Goal: Task Accomplishment & Management: Complete application form

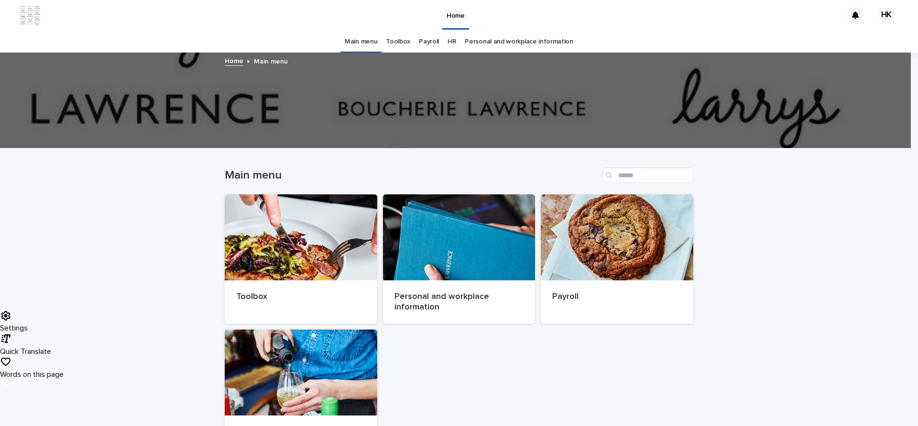
click at [447, 41] on link "HR" at bounding box center [451, 42] width 9 height 22
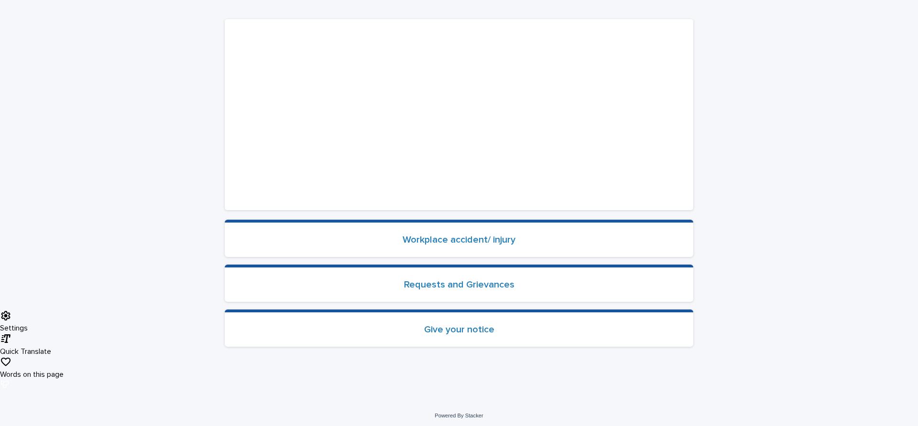
scroll to position [192, 0]
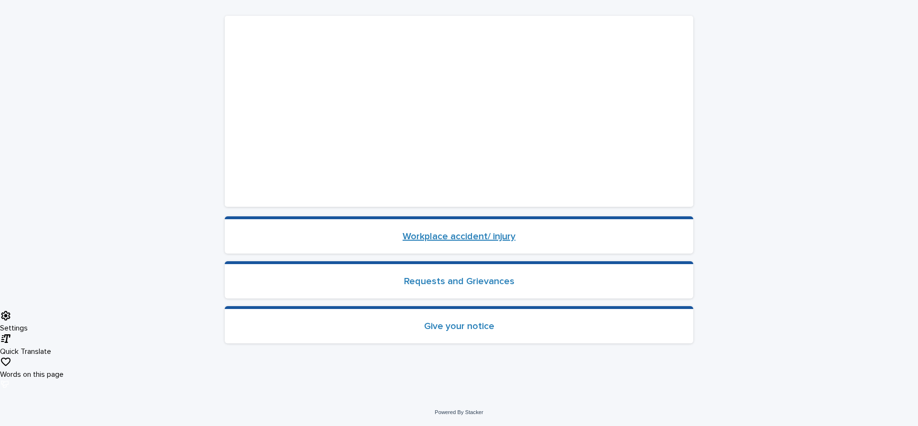
click at [503, 236] on link "Workplace accident/ injury" at bounding box center [458, 237] width 113 height 10
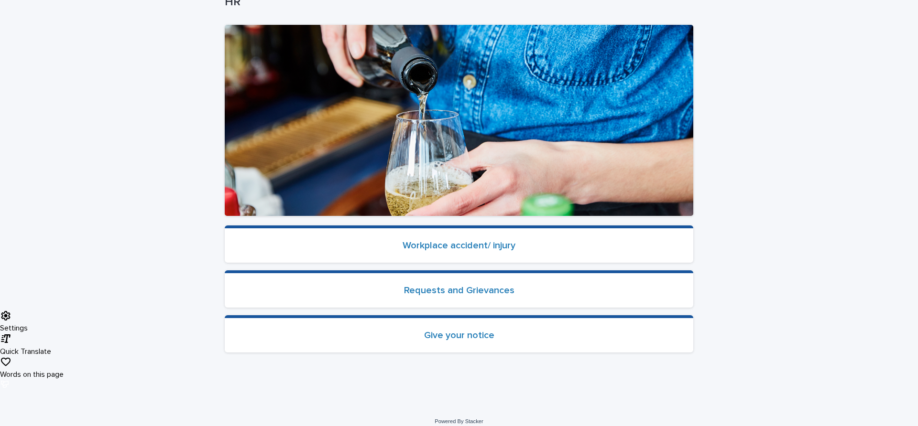
scroll to position [192, 0]
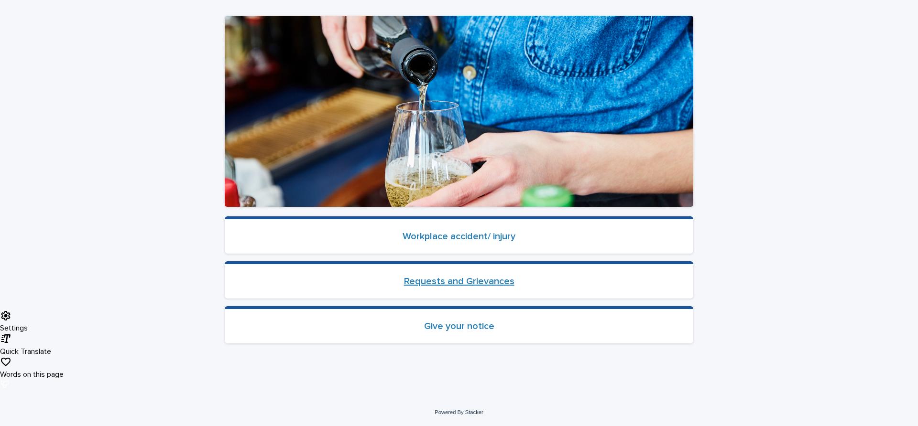
click at [455, 283] on link "Requests and Grievances" at bounding box center [459, 282] width 110 height 10
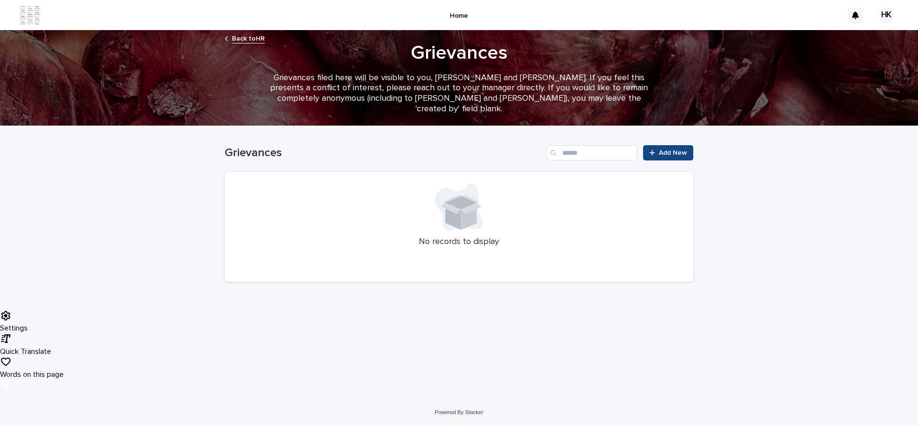
click at [667, 151] on span "Add New" at bounding box center [673, 153] width 28 height 7
click at [239, 41] on link "Back to HR" at bounding box center [248, 38] width 33 height 11
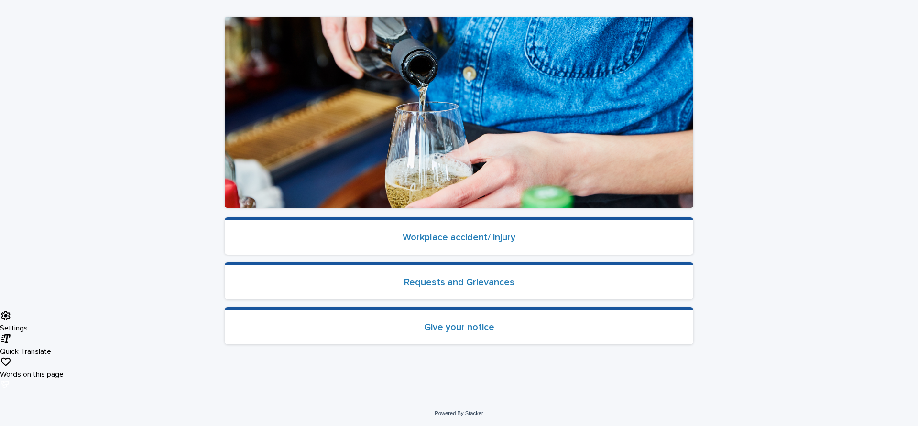
scroll to position [192, 0]
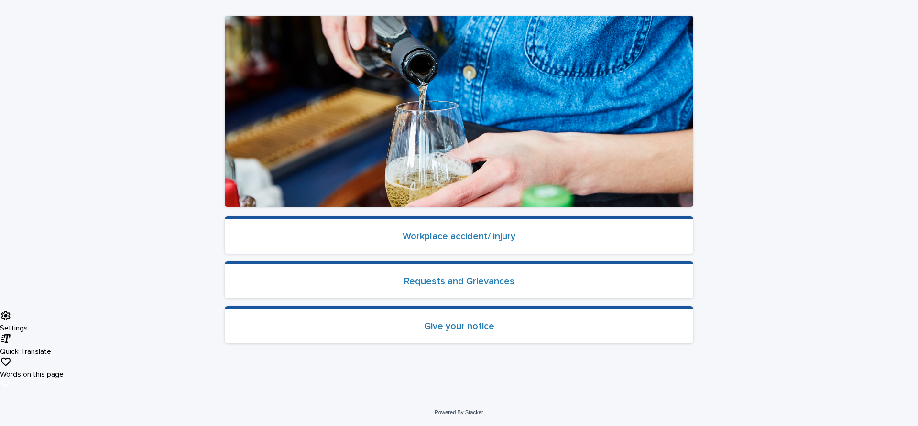
click at [483, 325] on link "Give your notice" at bounding box center [459, 327] width 70 height 10
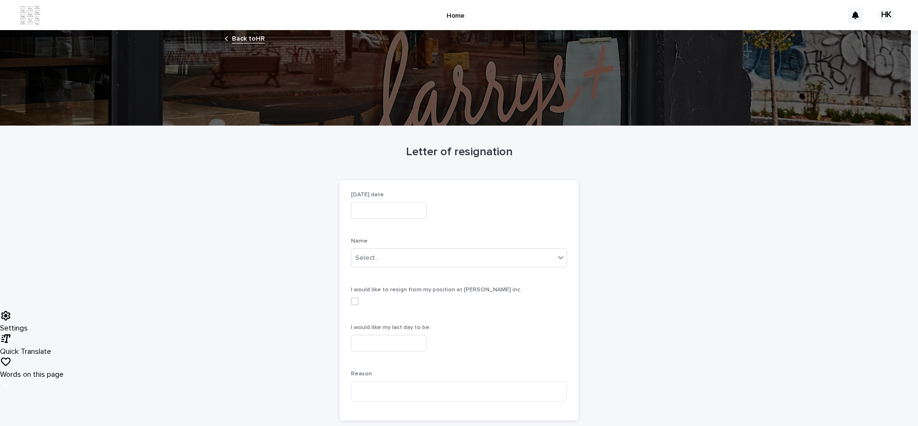
click at [780, 219] on div "Loading... Saving… Loading... Saving… Letter of resignation Loading... Saving… …" at bounding box center [459, 309] width 918 height 366
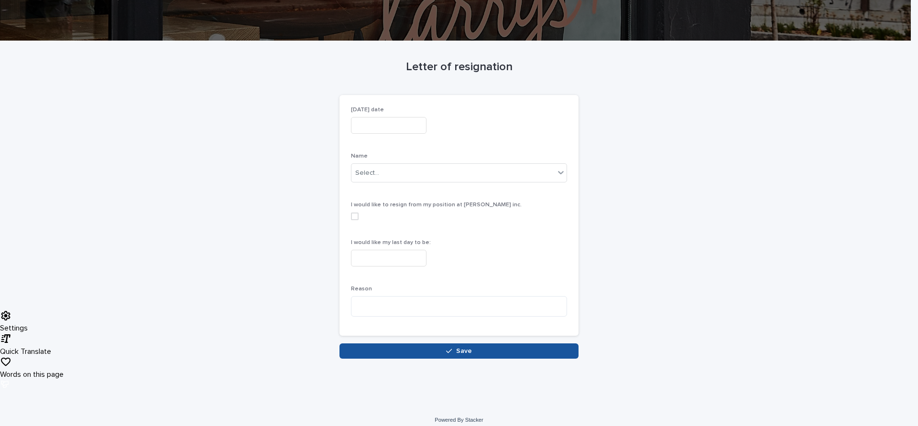
scroll to position [93, 0]
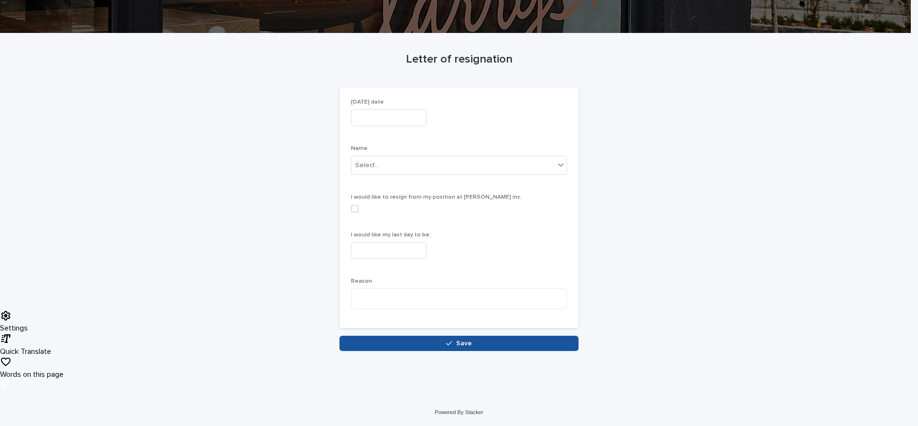
click at [402, 114] on input "text" at bounding box center [389, 117] width 76 height 17
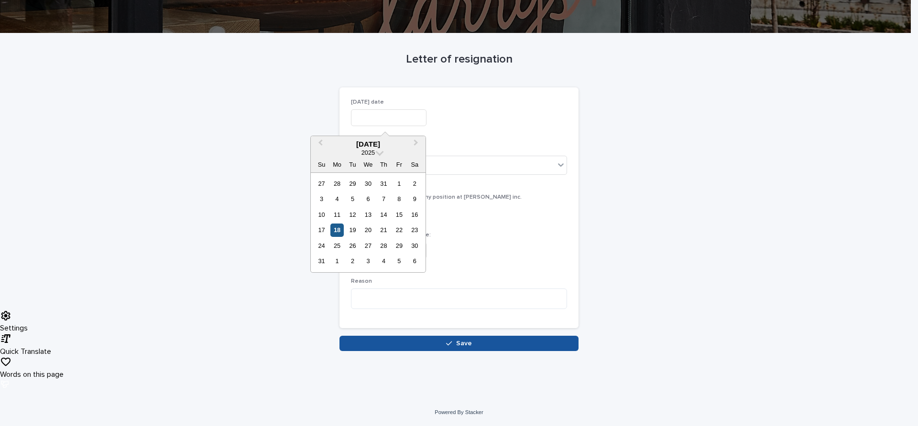
click at [338, 232] on div "18" at bounding box center [336, 230] width 13 height 13
type input "*********"
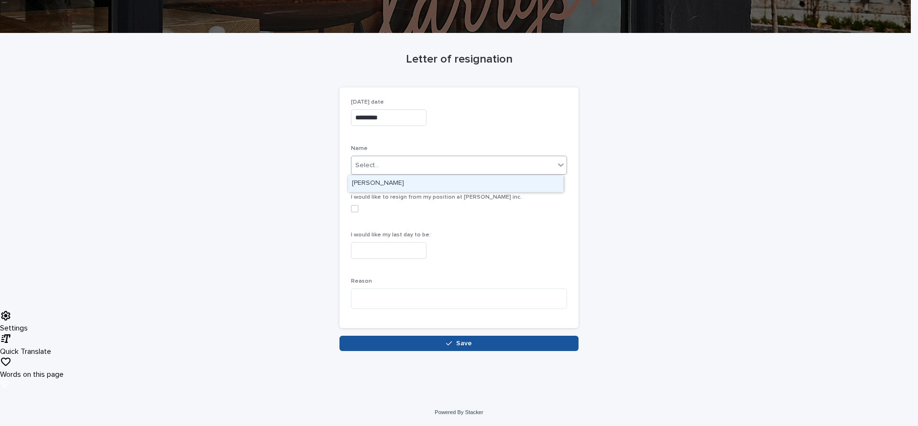
click at [390, 163] on div "Select..." at bounding box center [452, 166] width 203 height 16
click at [386, 185] on div "HEMANT KUMAR" at bounding box center [455, 183] width 215 height 17
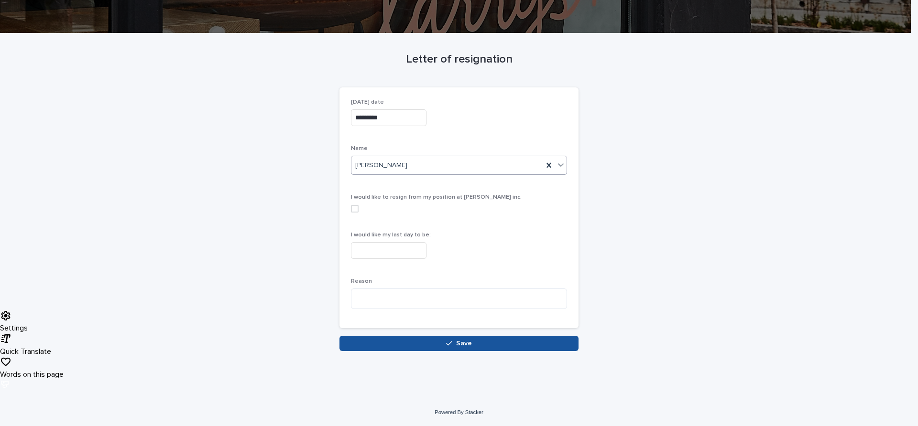
click at [354, 208] on span at bounding box center [355, 209] width 8 height 8
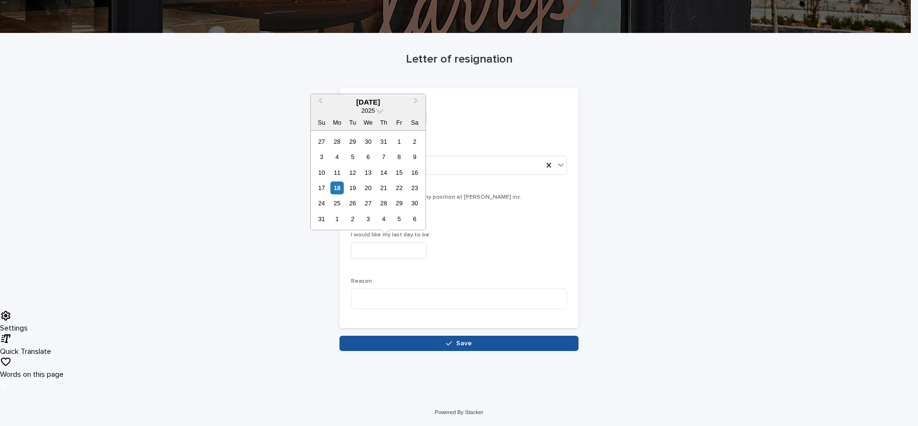
click at [370, 254] on input "text" at bounding box center [389, 250] width 76 height 17
click at [388, 204] on div "28" at bounding box center [383, 203] width 13 height 13
type input "*********"
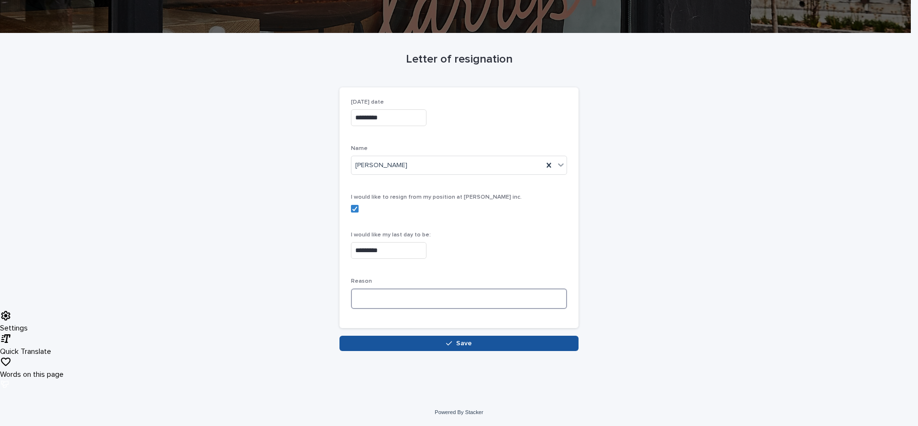
click at [528, 298] on textarea at bounding box center [459, 299] width 216 height 21
type textarea "*******"
click at [664, 226] on div "Letter of resignation Loading... Saving… Loading... Saving… Loading... Saving… …" at bounding box center [459, 192] width 468 height 318
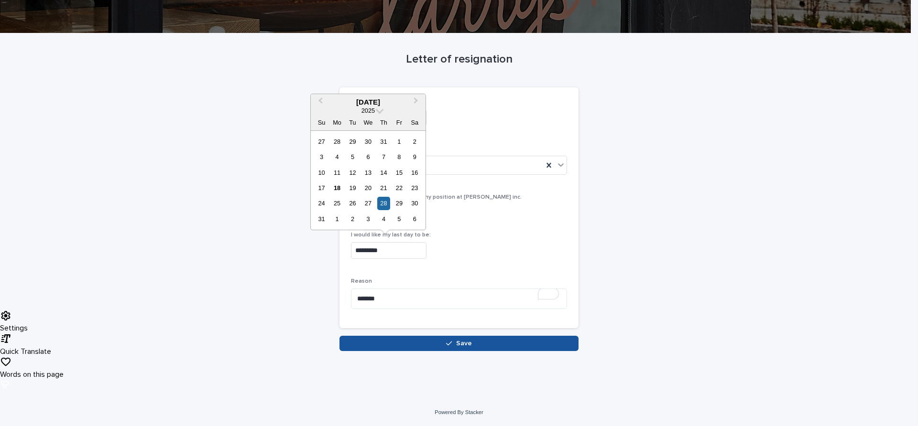
click at [381, 258] on input "*********" at bounding box center [389, 250] width 76 height 17
click at [386, 226] on div "4" at bounding box center [383, 219] width 13 height 13
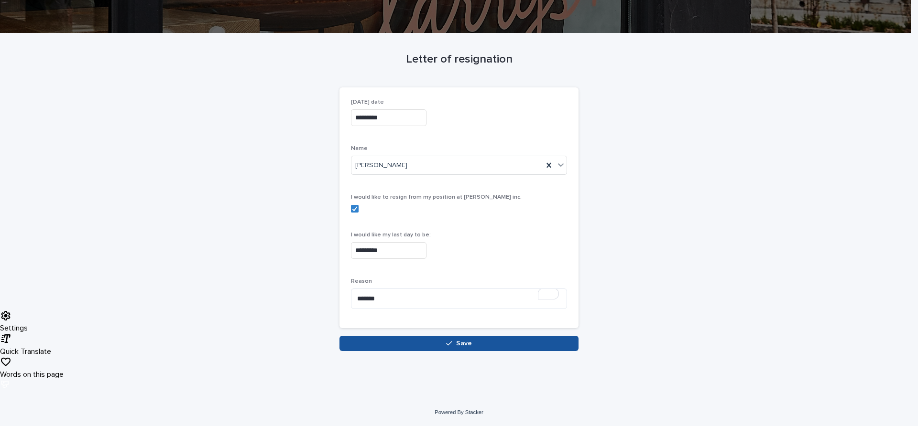
type input "********"
click at [624, 222] on div "Letter of resignation Loading... Saving… Loading... Saving… Loading... Saving… …" at bounding box center [459, 192] width 468 height 318
click at [637, 350] on div "Letter of resignation Loading... Saving… Loading... Saving… Loading... Saving… …" at bounding box center [459, 192] width 468 height 318
click at [648, 225] on div "Letter of resignation Loading... Saving… Loading... Saving… Loading... Saving… …" at bounding box center [459, 192] width 468 height 318
click at [643, 192] on div "Letter of resignation Loading... Saving… Loading... Saving… Loading... Saving… …" at bounding box center [459, 192] width 468 height 318
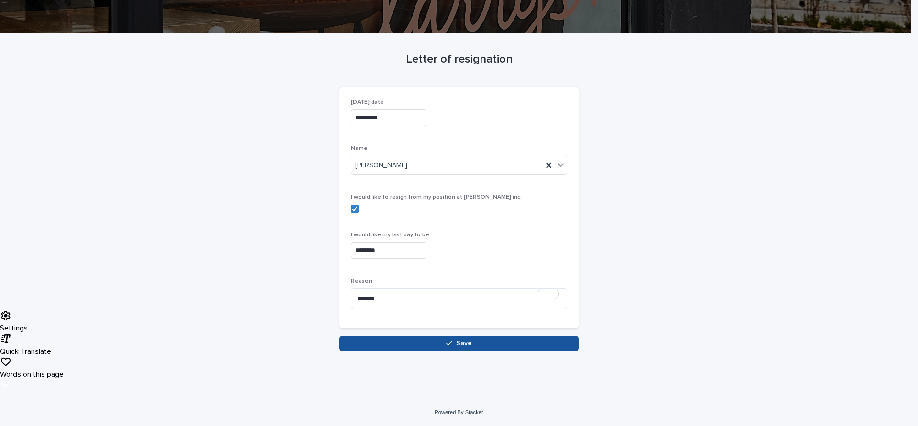
click at [461, 333] on div "Loading... Saving… Today's date ********* Name HEMANT KUMAR I would like to res…" at bounding box center [458, 211] width 239 height 249
click at [455, 332] on div "Loading... Saving… Today's date ********* Name HEMANT KUMAR I would like to res…" at bounding box center [458, 211] width 239 height 249
click at [455, 334] on div "Loading... Saving… Today's date ********* Name HEMANT KUMAR I would like to res…" at bounding box center [458, 211] width 239 height 249
click at [396, 250] on input "********" at bounding box center [389, 250] width 76 height 17
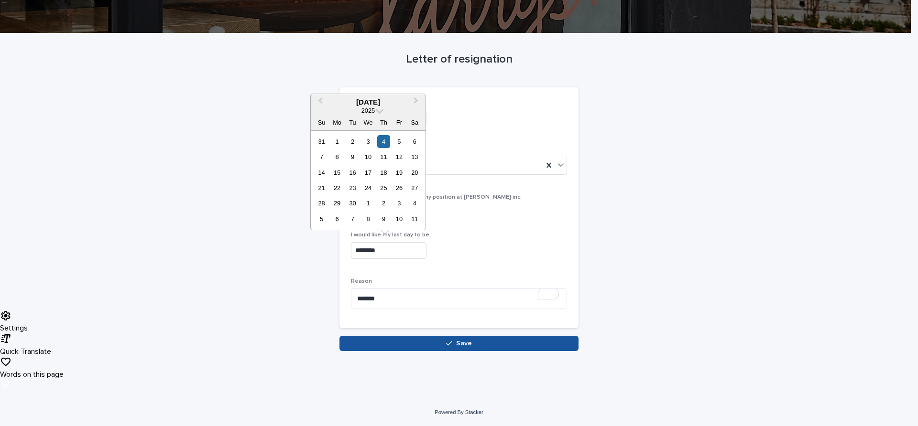
click at [650, 218] on div "Letter of resignation Loading... Saving… Loading... Saving… Loading... Saving… …" at bounding box center [459, 192] width 468 height 318
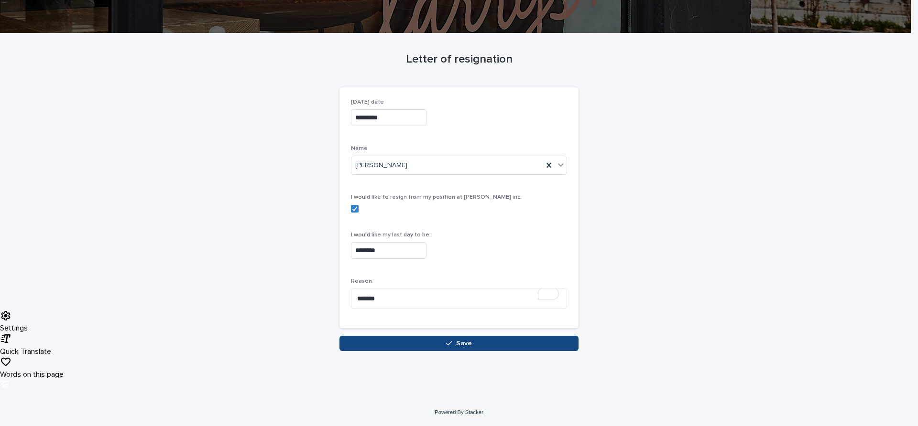
click at [466, 341] on span "Save" at bounding box center [464, 343] width 16 height 7
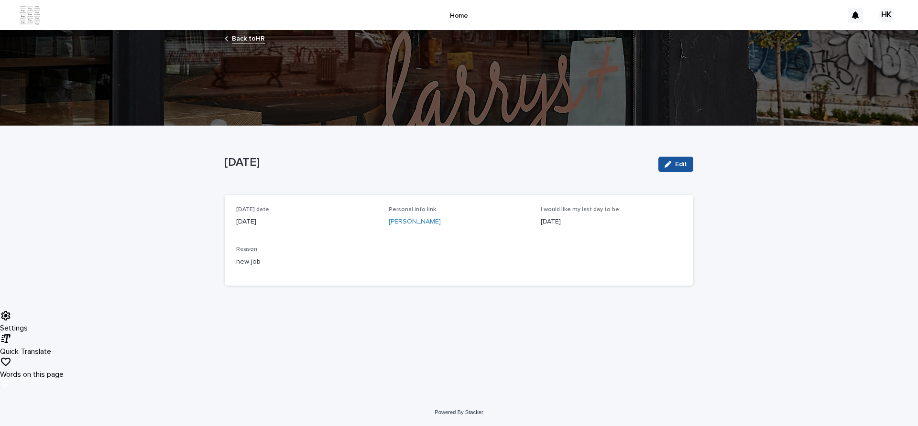
scroll to position [0, 0]
click at [599, 390] on div "Loading... Saving… Loading... Saving… 2025-08-18 Edit 18/8/2025 Edit Sorry, the…" at bounding box center [459, 262] width 918 height 273
click at [457, 16] on p "Home" at bounding box center [459, 10] width 18 height 20
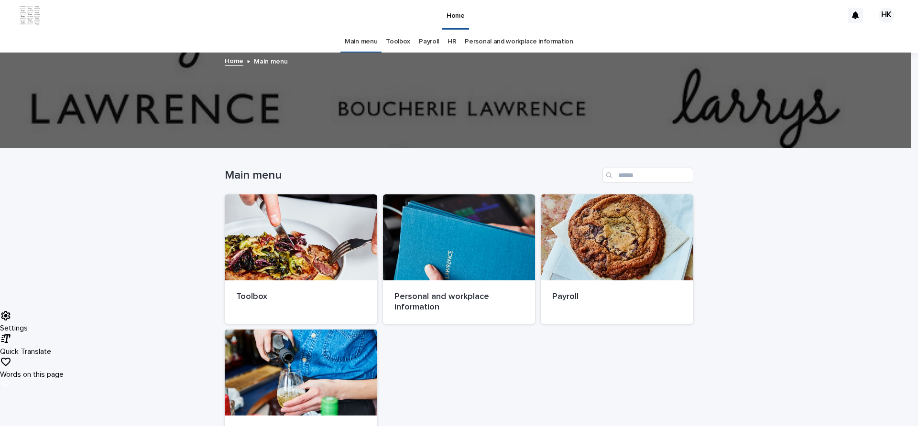
click at [450, 41] on link "HR" at bounding box center [451, 42] width 9 height 22
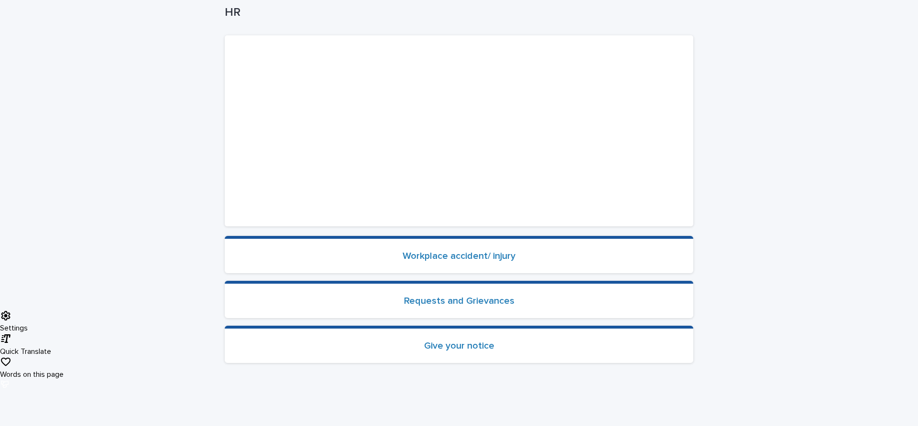
scroll to position [192, 0]
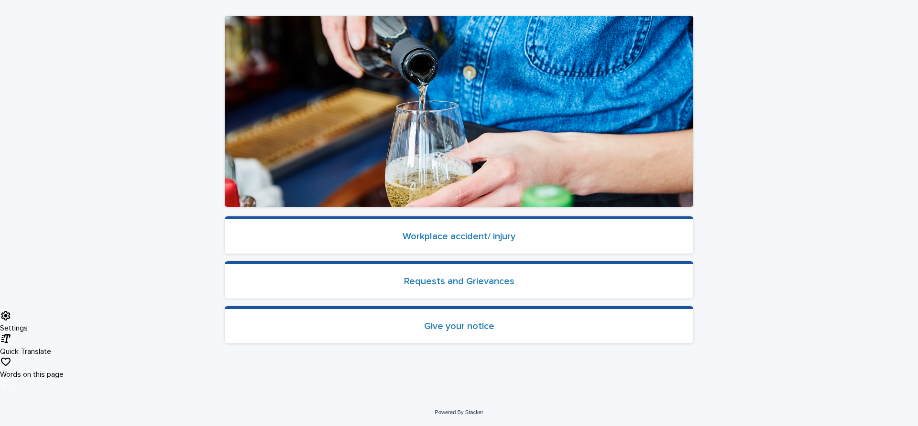
click at [434, 331] on div "Give your notice" at bounding box center [458, 326] width 445 height 11
click at [437, 326] on link "Give your notice" at bounding box center [459, 327] width 70 height 10
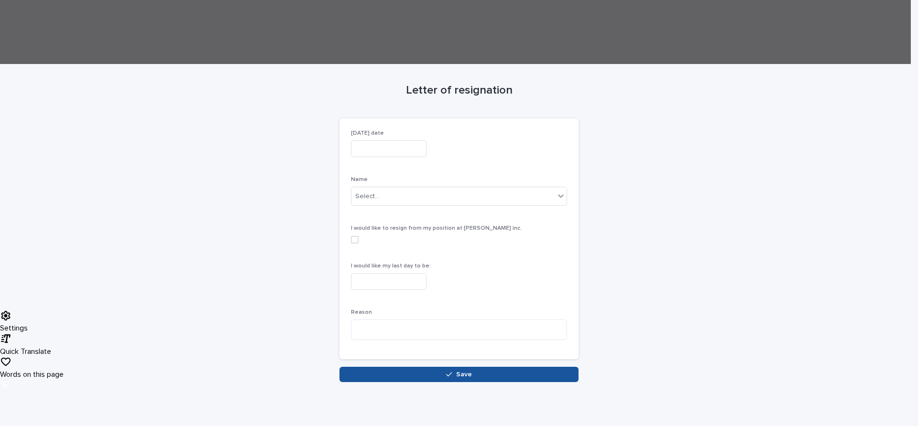
scroll to position [64, 0]
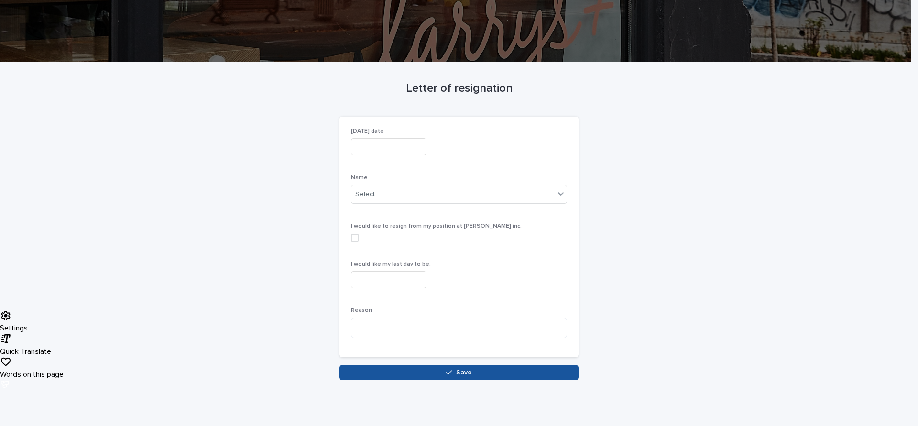
click at [394, 142] on input "text" at bounding box center [389, 147] width 76 height 17
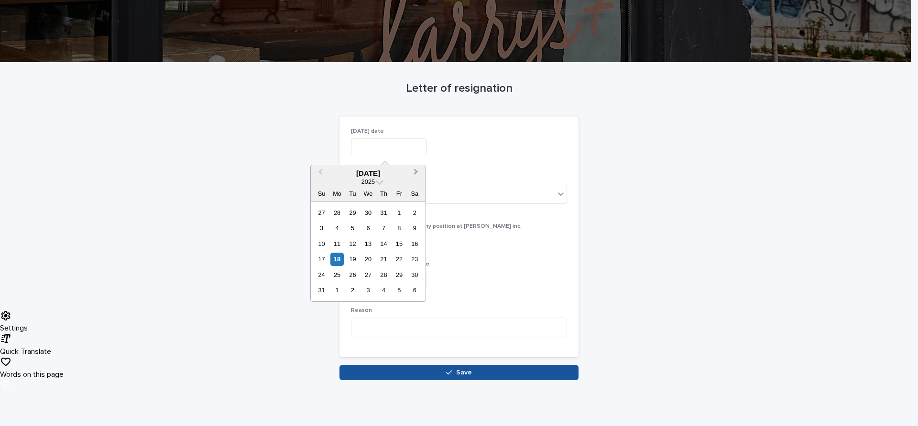
click at [416, 172] on span "Next Month" at bounding box center [416, 173] width 0 height 13
click at [320, 171] on span "Previous Month" at bounding box center [320, 173] width 0 height 13
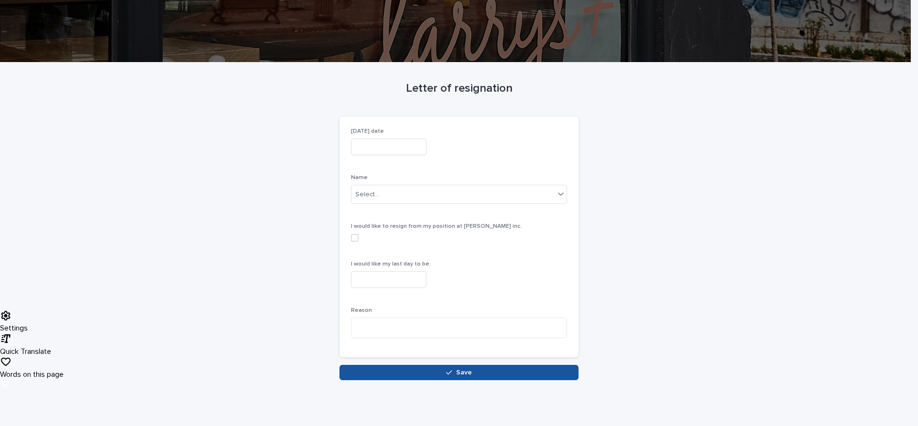
click at [297, 154] on div "Letter of resignation Loading... Saving… Loading... Saving… Loading... Saving… …" at bounding box center [459, 222] width 468 height 318
click at [664, 122] on div "Letter of resignation Loading... Saving… Loading... Saving… Loading... Saving… …" at bounding box center [459, 222] width 468 height 318
